Goal: Check status: Check status

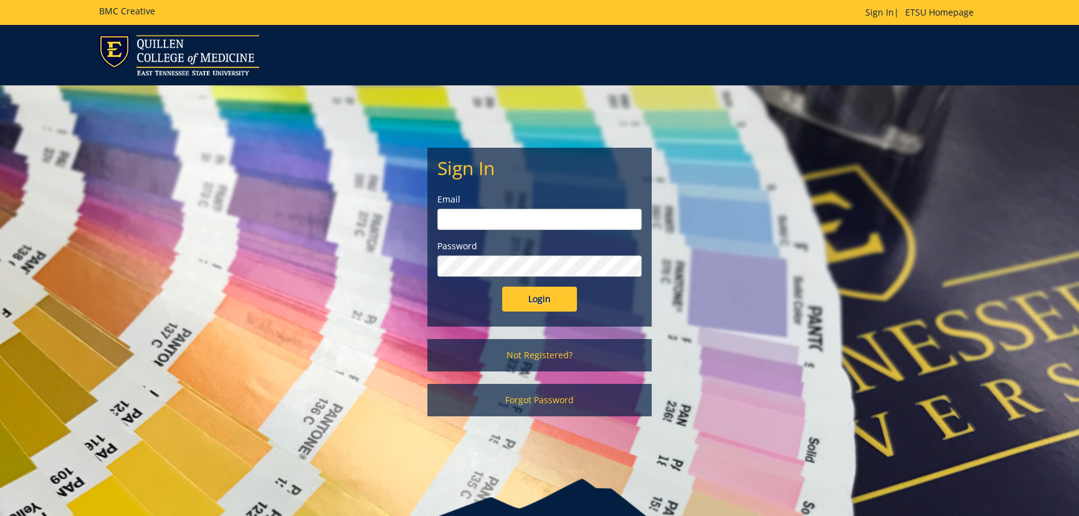
type input "[EMAIL_ADDRESS][DOMAIN_NAME]"
click at [543, 295] on input "Login" at bounding box center [539, 299] width 75 height 25
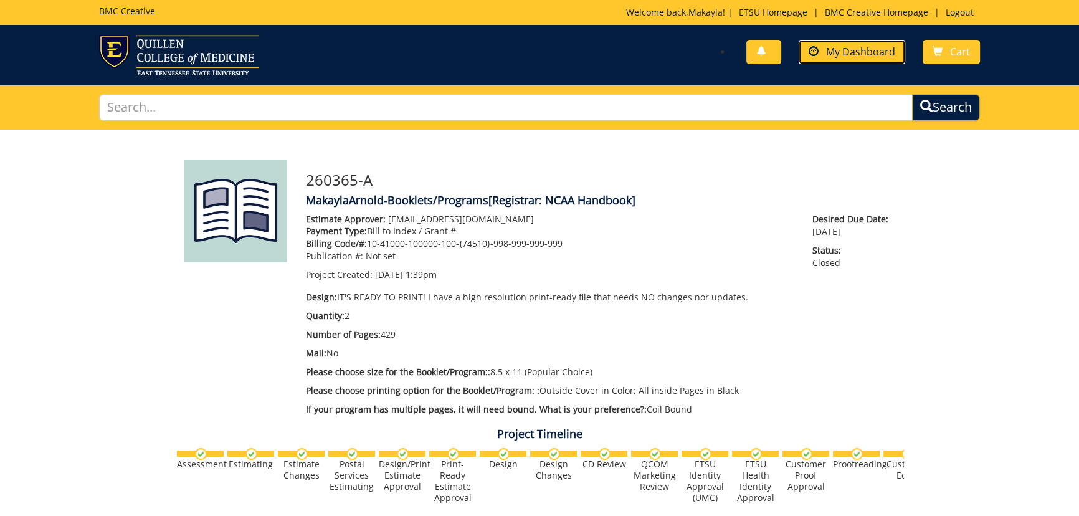
click at [863, 57] on span "My Dashboard" at bounding box center [860, 52] width 69 height 14
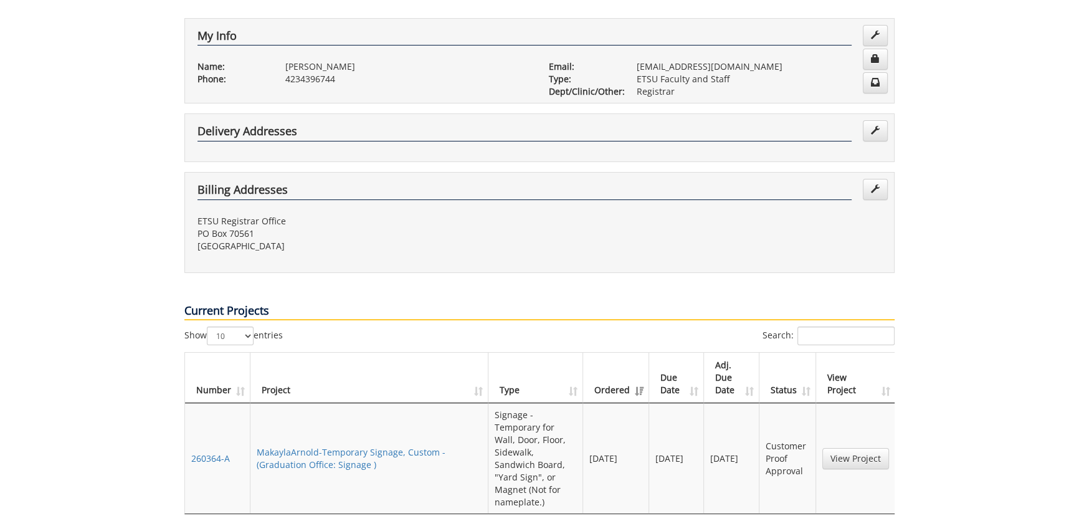
scroll to position [340, 0]
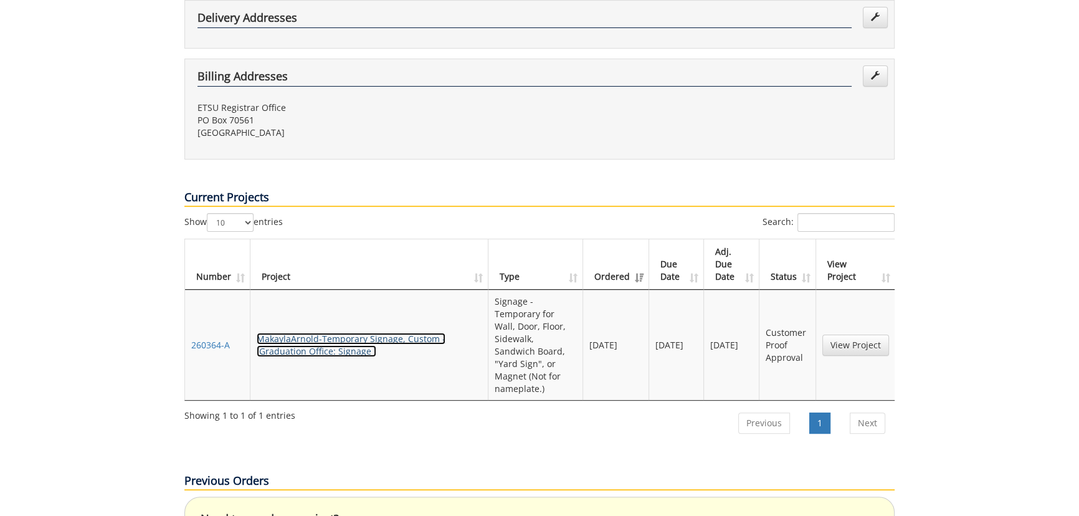
click at [326, 333] on link "MakaylaArnold-Temporary Signage, Custom - (Graduation Office: Signage )" at bounding box center [351, 345] width 189 height 24
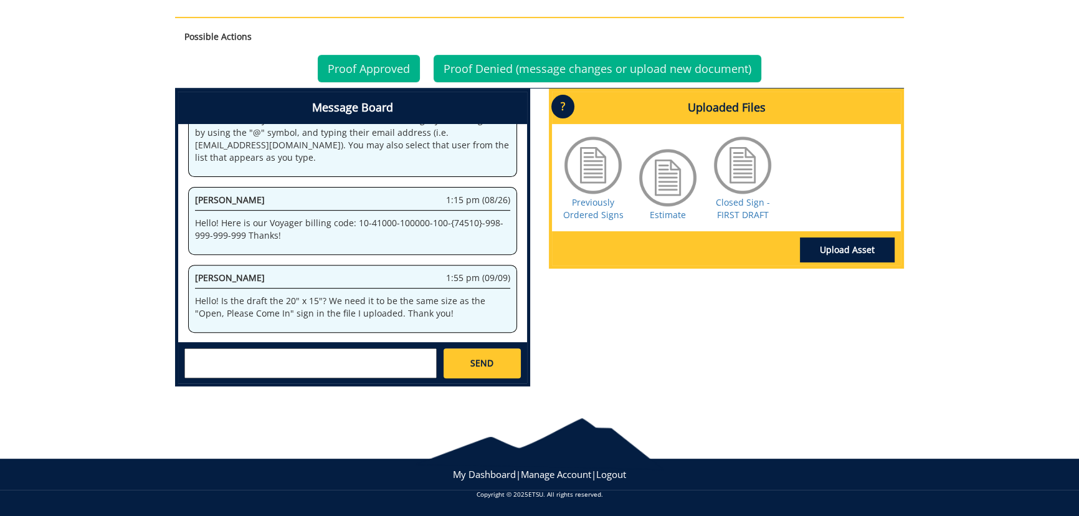
scroll to position [471, 0]
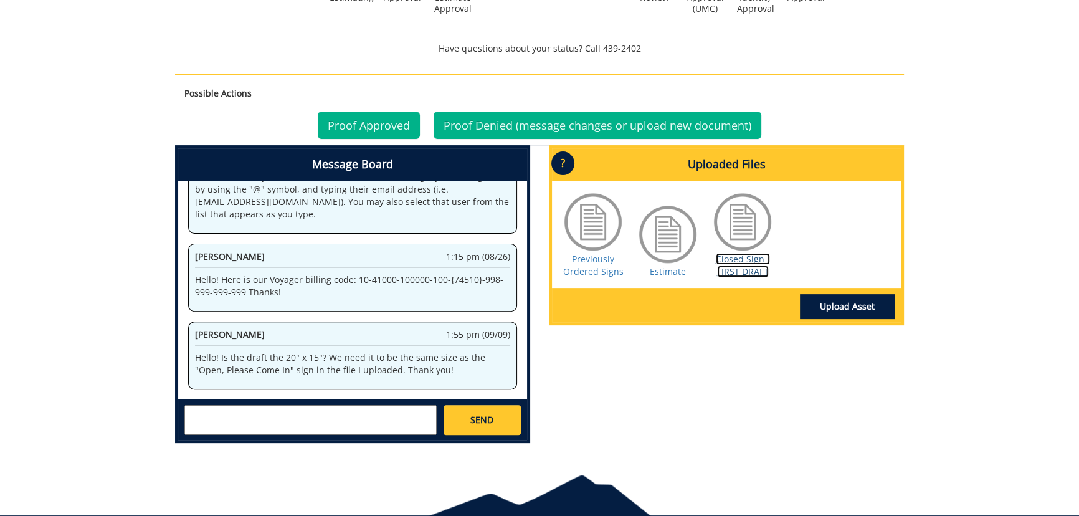
click at [723, 262] on link "Closed Sign - FIRST DRAFT" at bounding box center [743, 265] width 54 height 24
